Goal: Navigation & Orientation: Find specific page/section

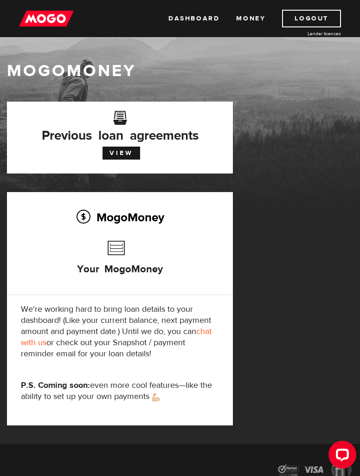
click at [130, 153] on link "View" at bounding box center [122, 153] width 38 height 13
click at [191, 14] on link "Dashboard" at bounding box center [193, 19] width 51 height 18
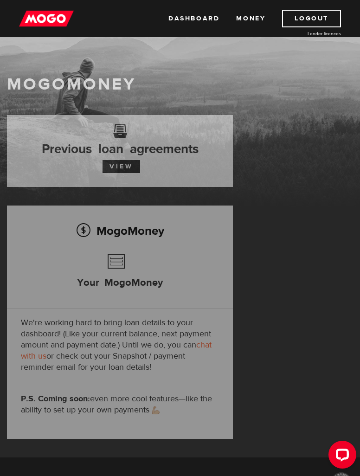
click at [193, 23] on link "Dashboard" at bounding box center [193, 19] width 51 height 18
